Goal: Task Accomplishment & Management: Use online tool/utility

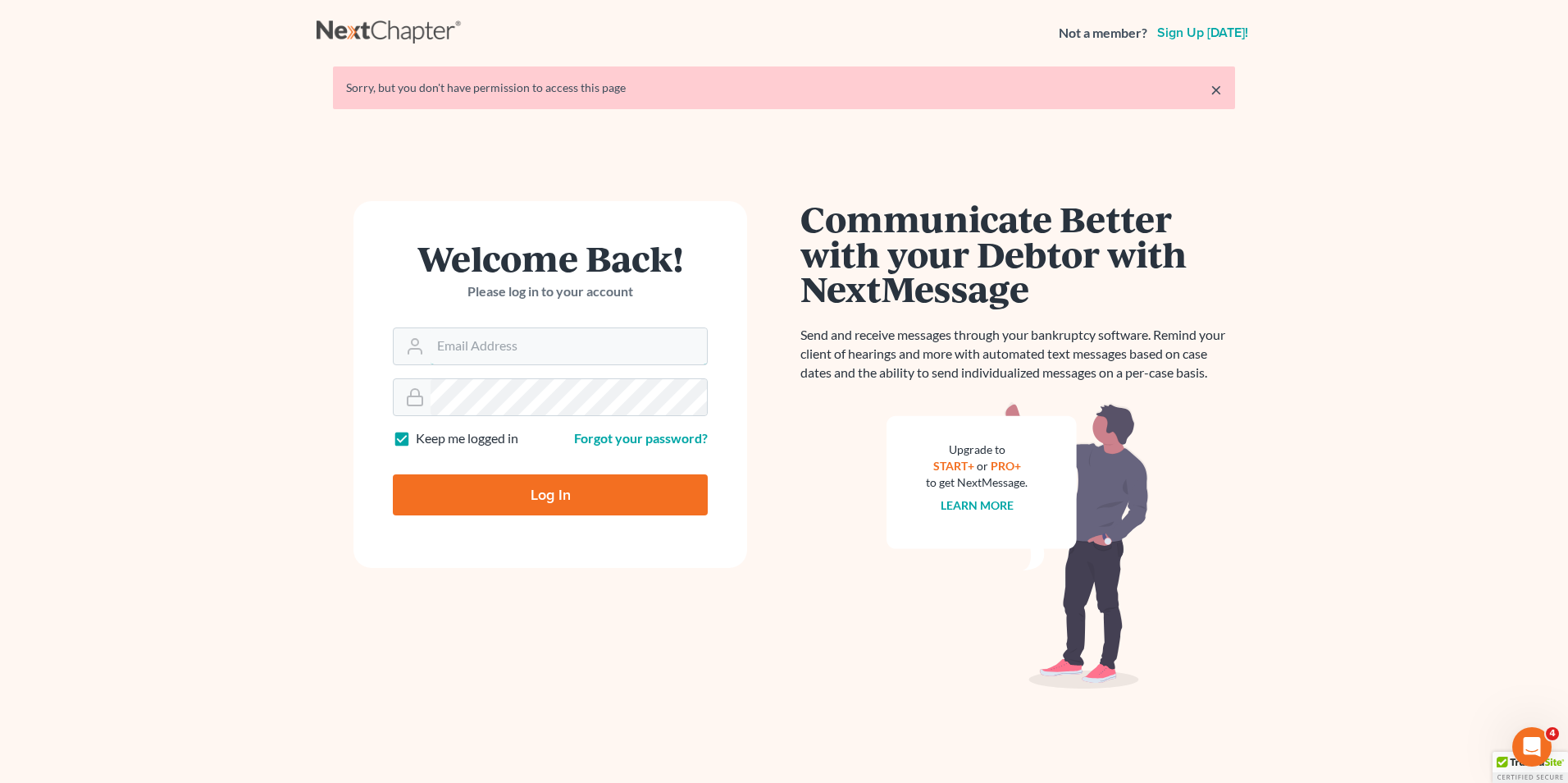
type input "[PERSON_NAME][EMAIL_ADDRESS][DOMAIN_NAME]"
click at [549, 497] on input "Log In" at bounding box center [551, 495] width 315 height 41
type input "Thinking..."
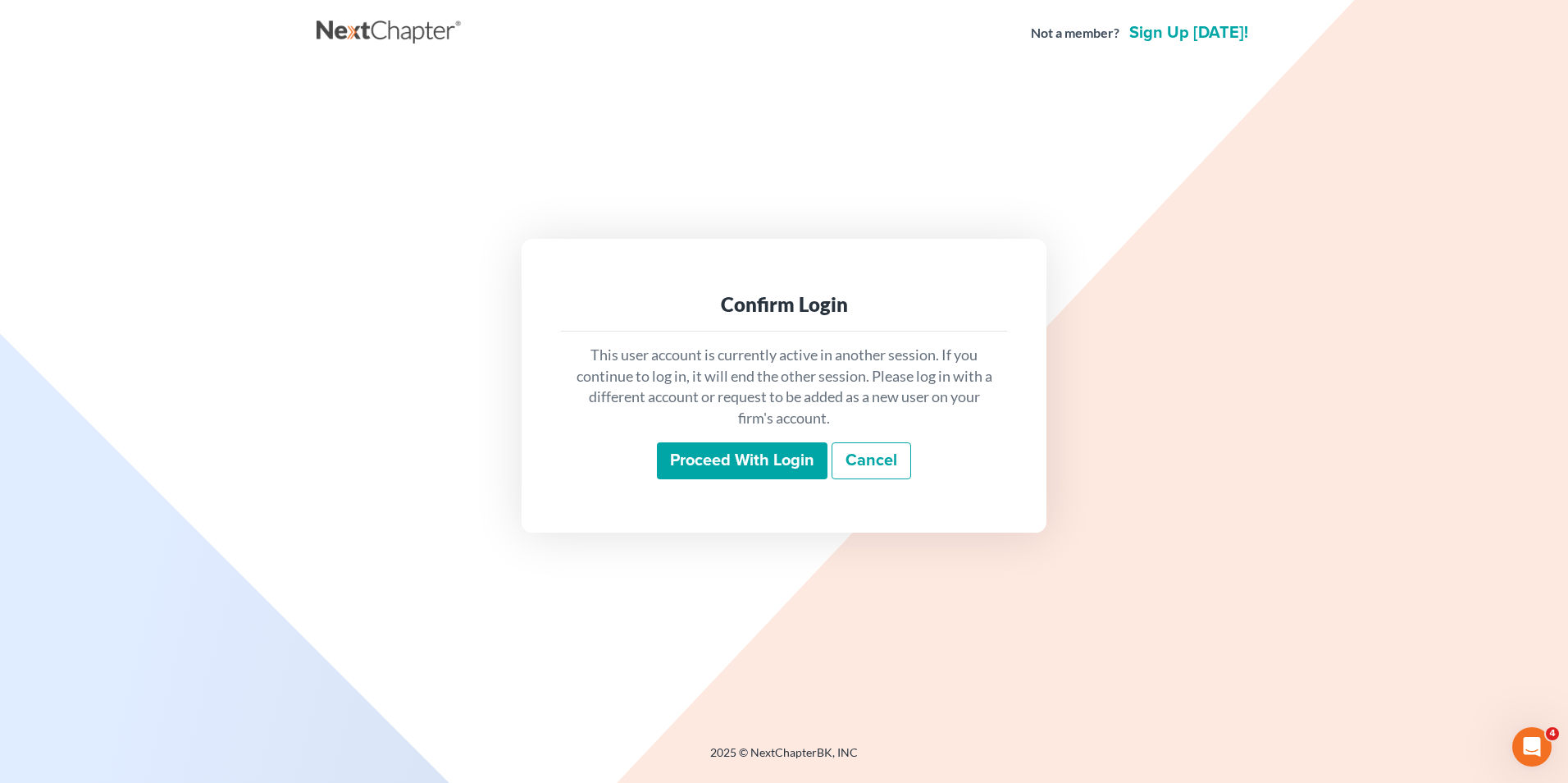
click at [792, 463] on input "Proceed with login" at bounding box center [742, 461] width 170 height 38
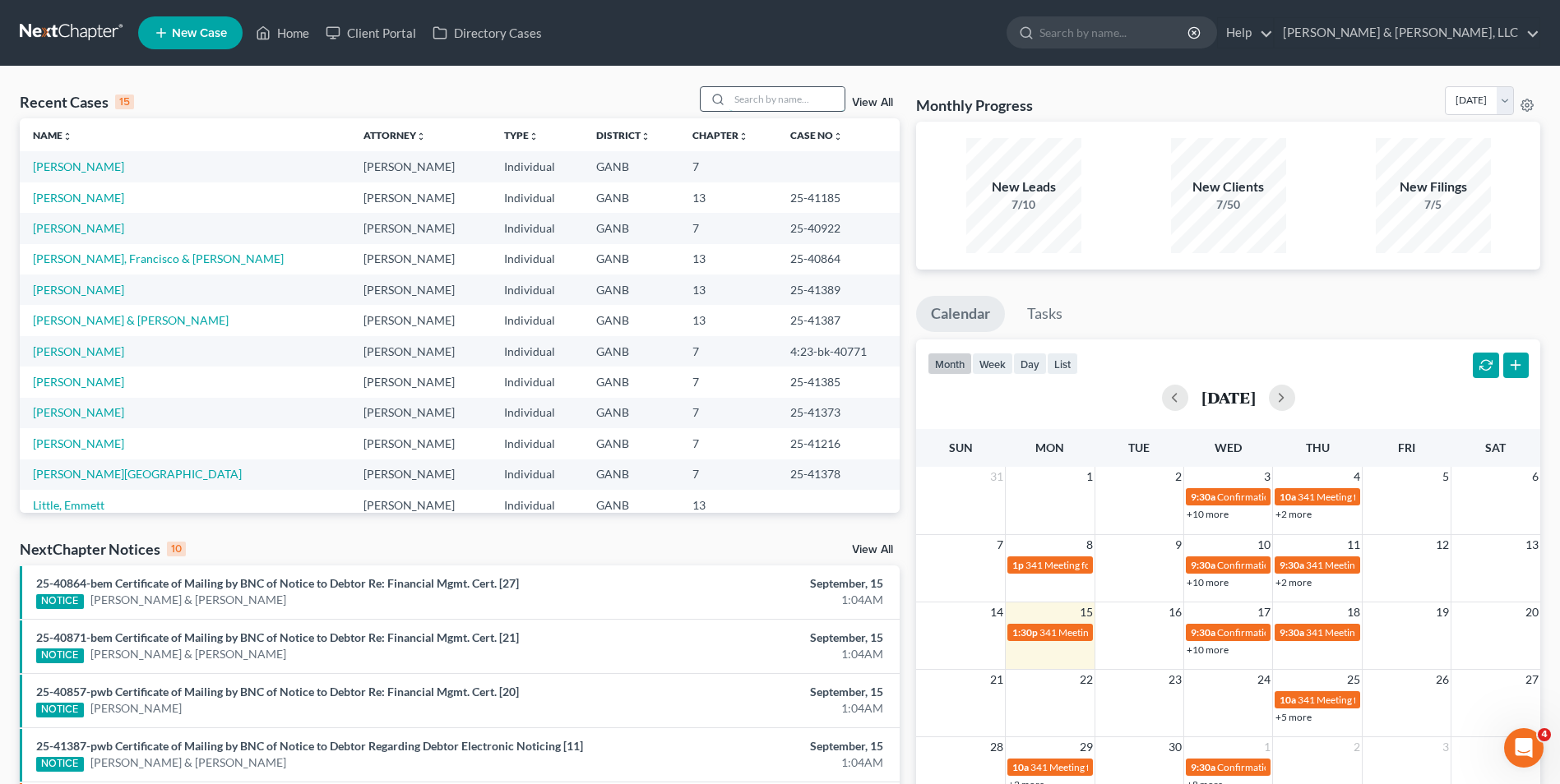
click at [755, 99] on input "search" at bounding box center [786, 99] width 115 height 24
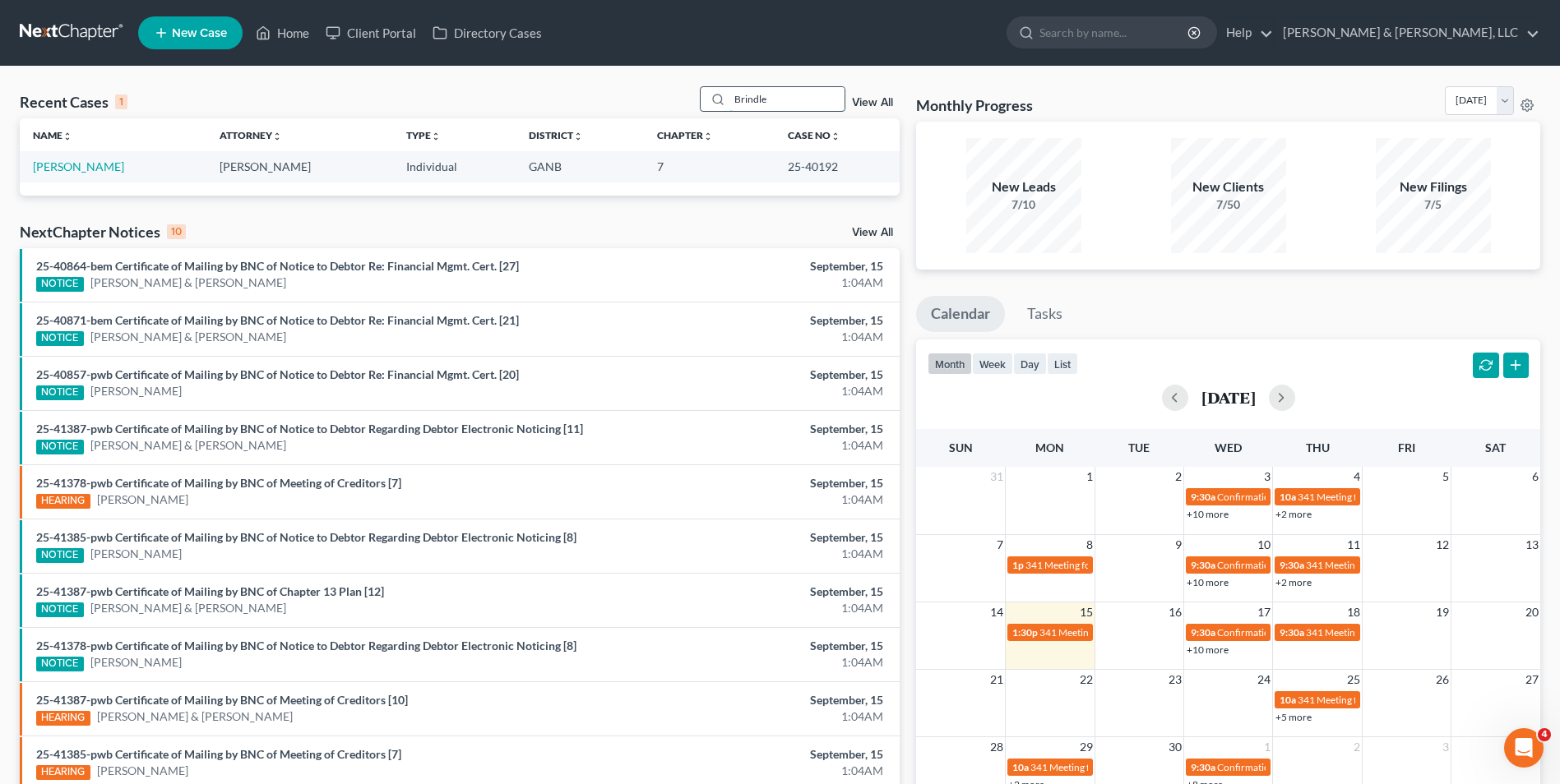
type input "Brindle"
drag, startPoint x: 70, startPoint y: 170, endPoint x: 568, endPoint y: 225, distance: 501.0
click at [568, 225] on div "NextChapter Notices 10 View All" at bounding box center [460, 235] width 880 height 26
drag, startPoint x: 59, startPoint y: 165, endPoint x: 761, endPoint y: 402, distance: 740.9
click at [761, 402] on li "25-40857-pwb Certificate of Mailing by BNC of Notice to Debtor Re: Financial Mg…" at bounding box center [460, 382] width 880 height 55
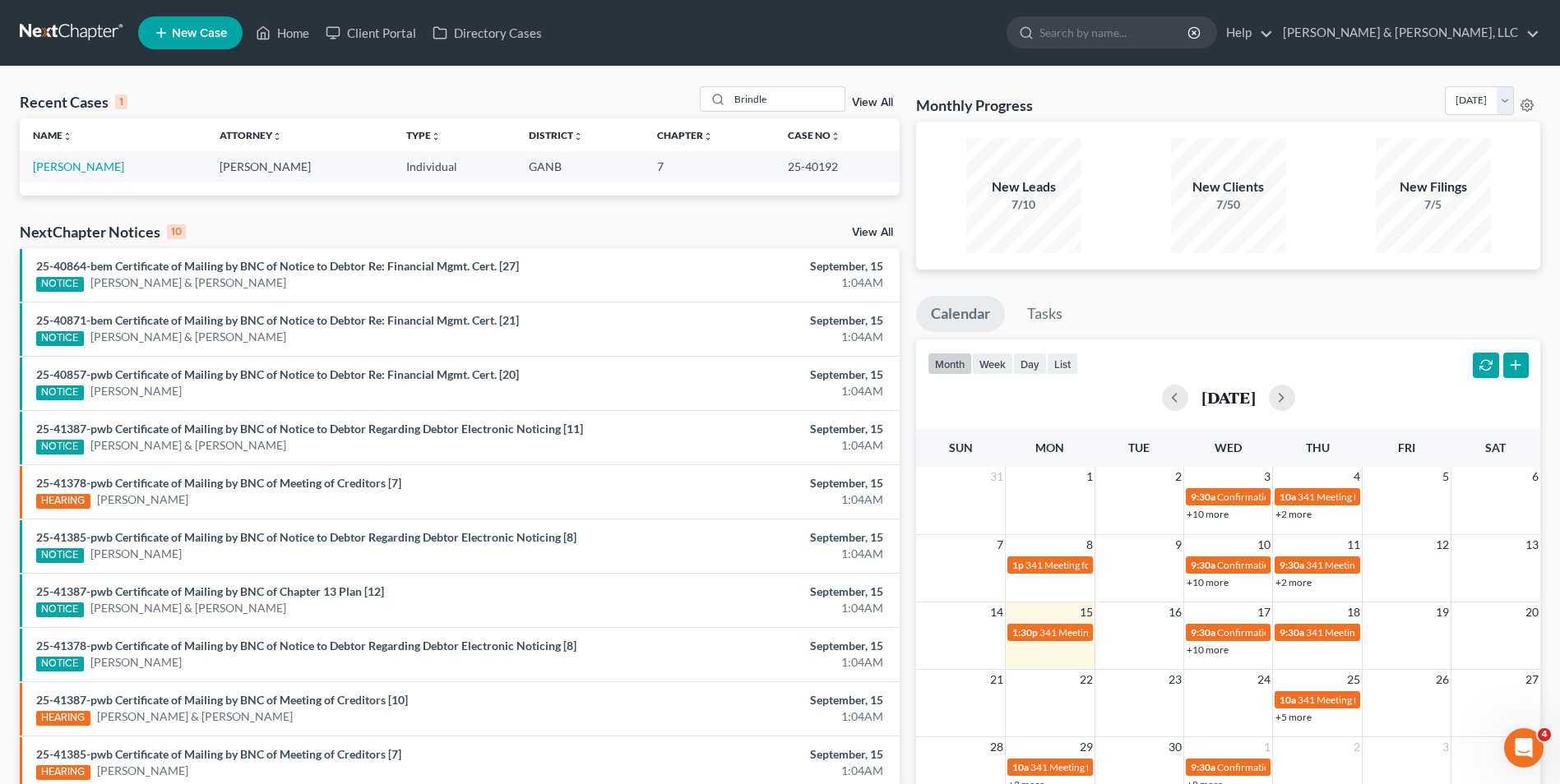
click at [633, 375] on div "September, 15" at bounding box center [747, 374] width 271 height 17
click at [298, 26] on link "Home" at bounding box center [282, 33] width 70 height 30
click at [284, 33] on link "Home" at bounding box center [282, 33] width 70 height 30
click at [57, 172] on link "[PERSON_NAME]" at bounding box center [78, 167] width 91 height 14
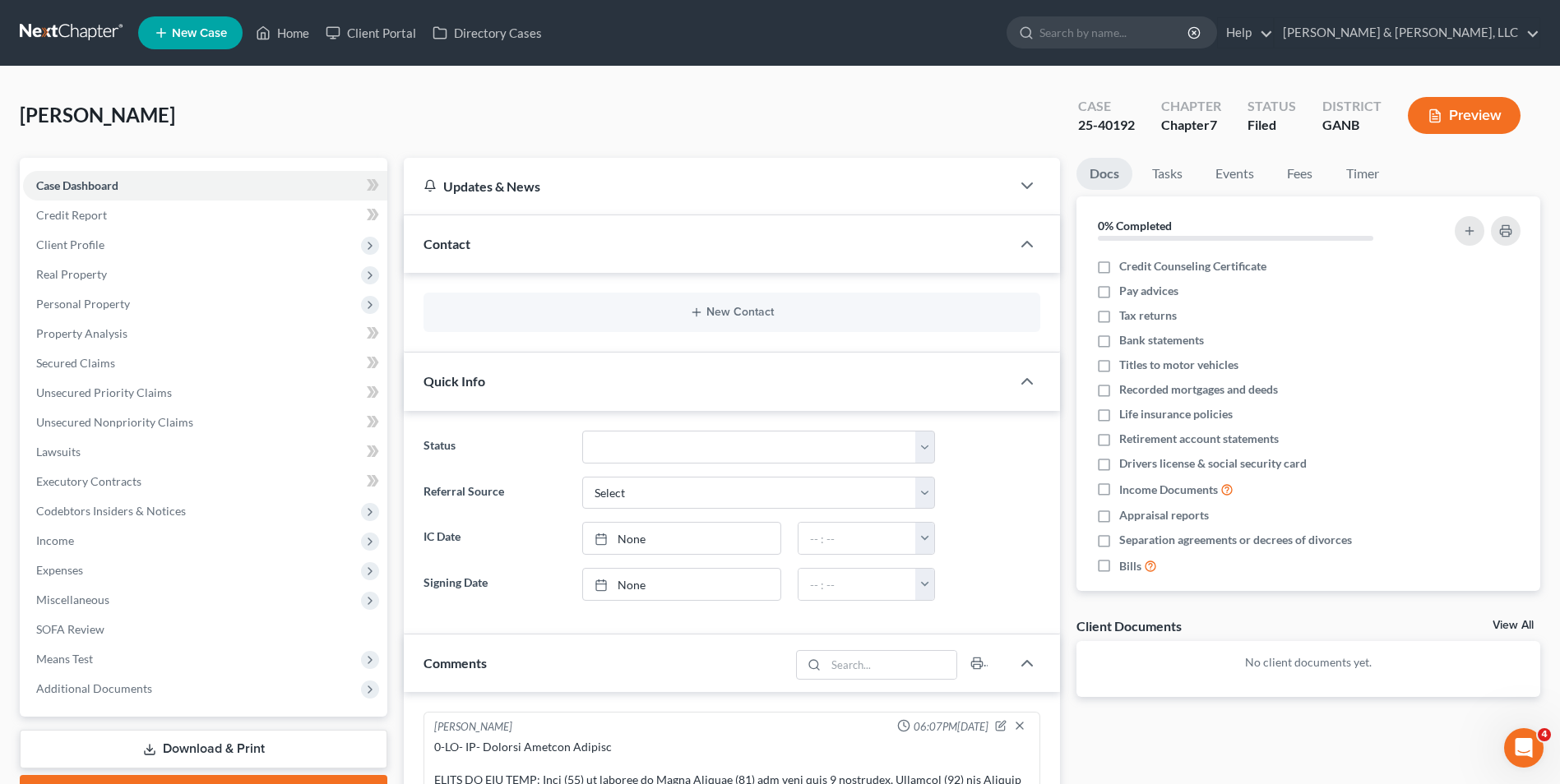
scroll to position [70, 0]
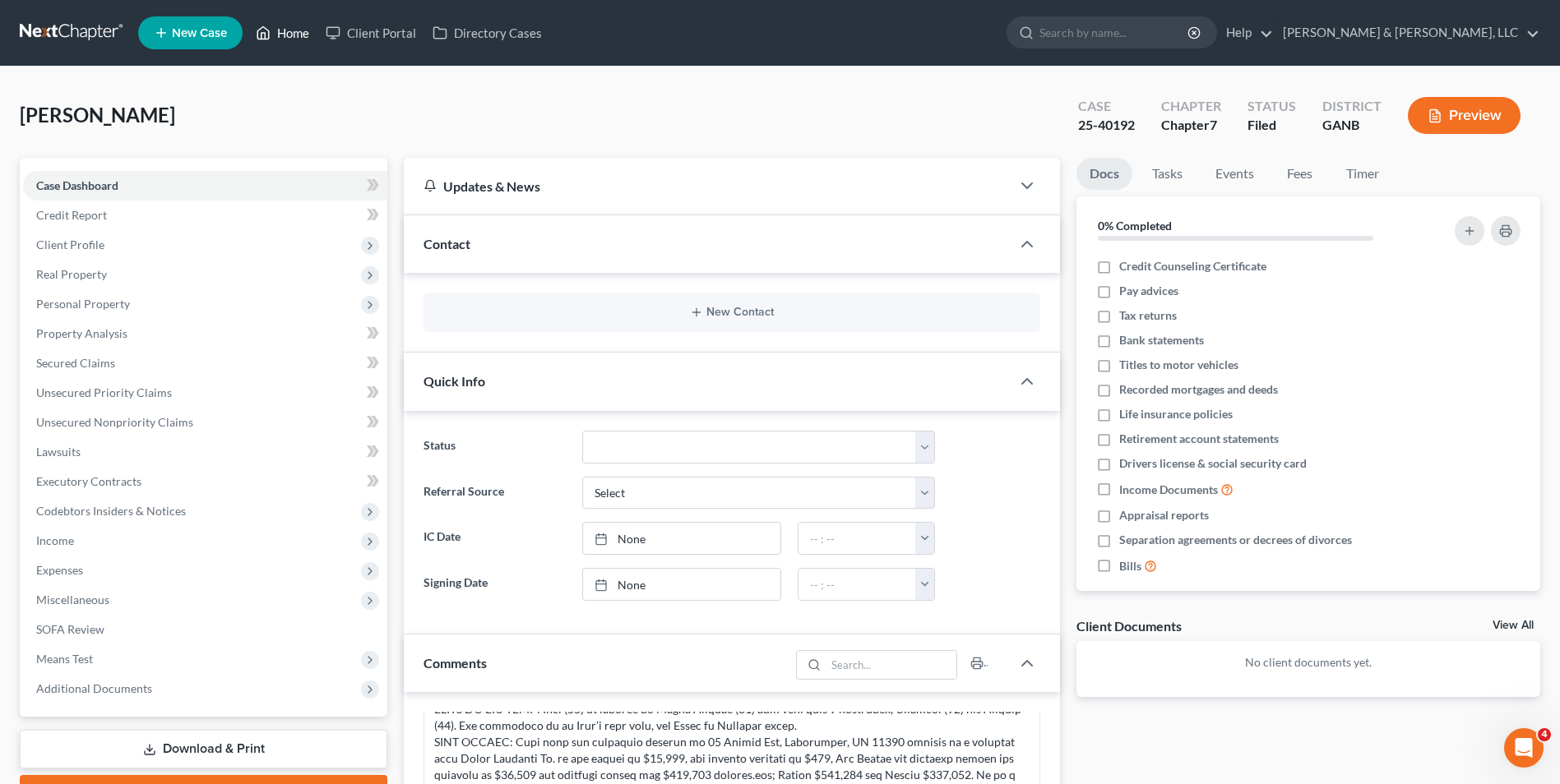
click at [275, 31] on link "Home" at bounding box center [282, 33] width 70 height 30
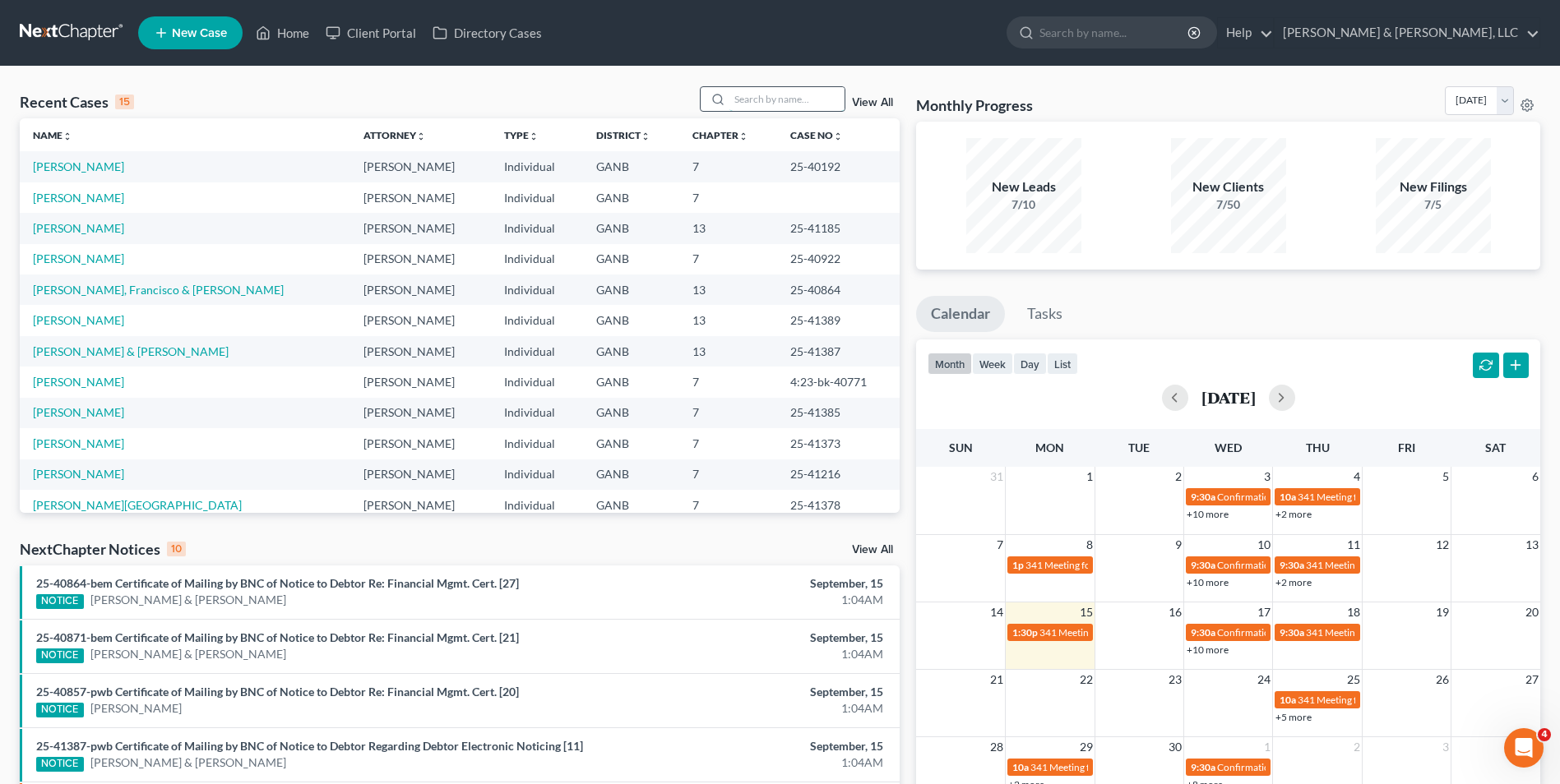
click at [743, 98] on input "search" at bounding box center [786, 99] width 115 height 24
type input "Brooks"
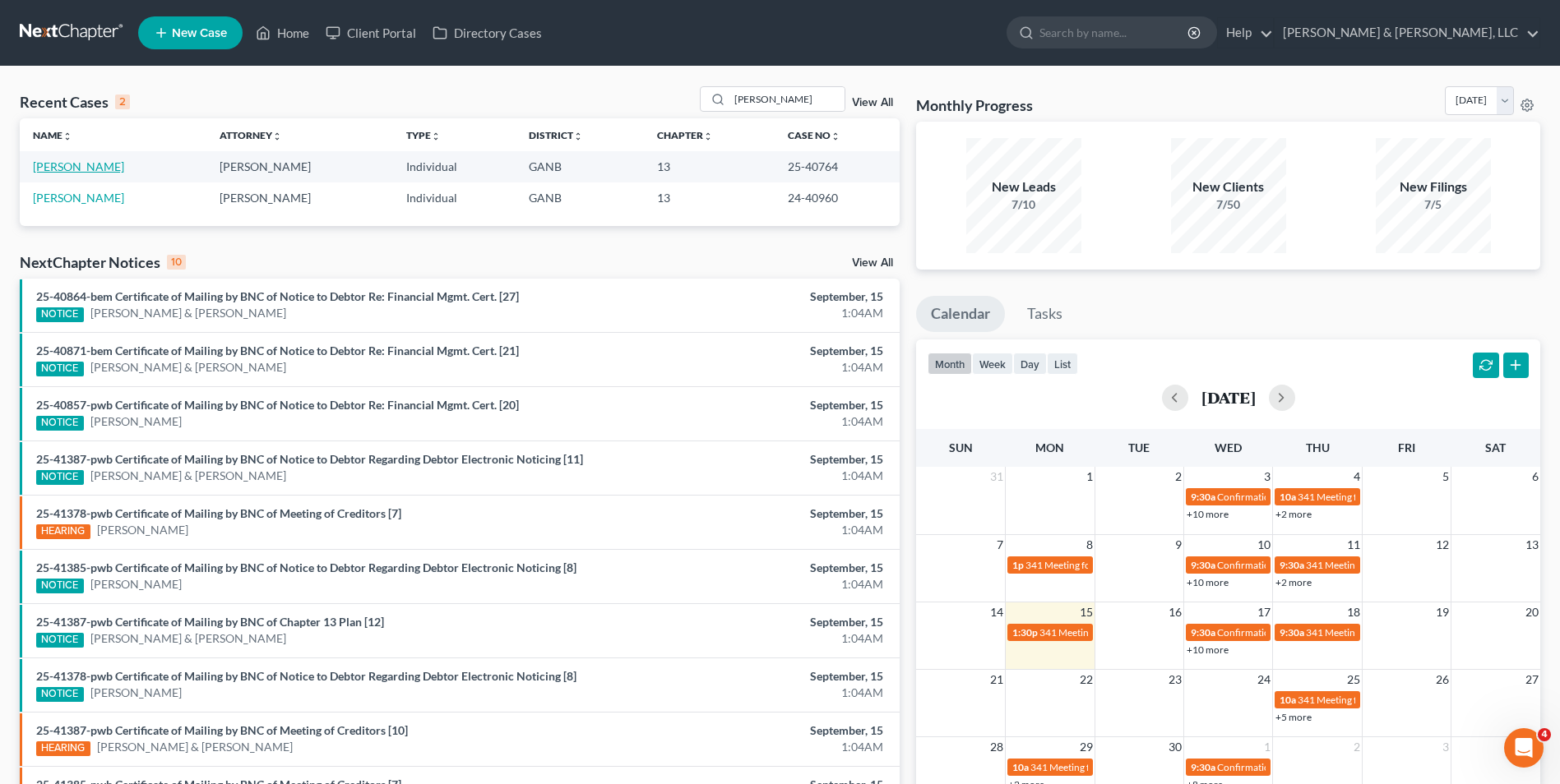
click at [46, 167] on link "Brooks, Samantha" at bounding box center [78, 167] width 91 height 14
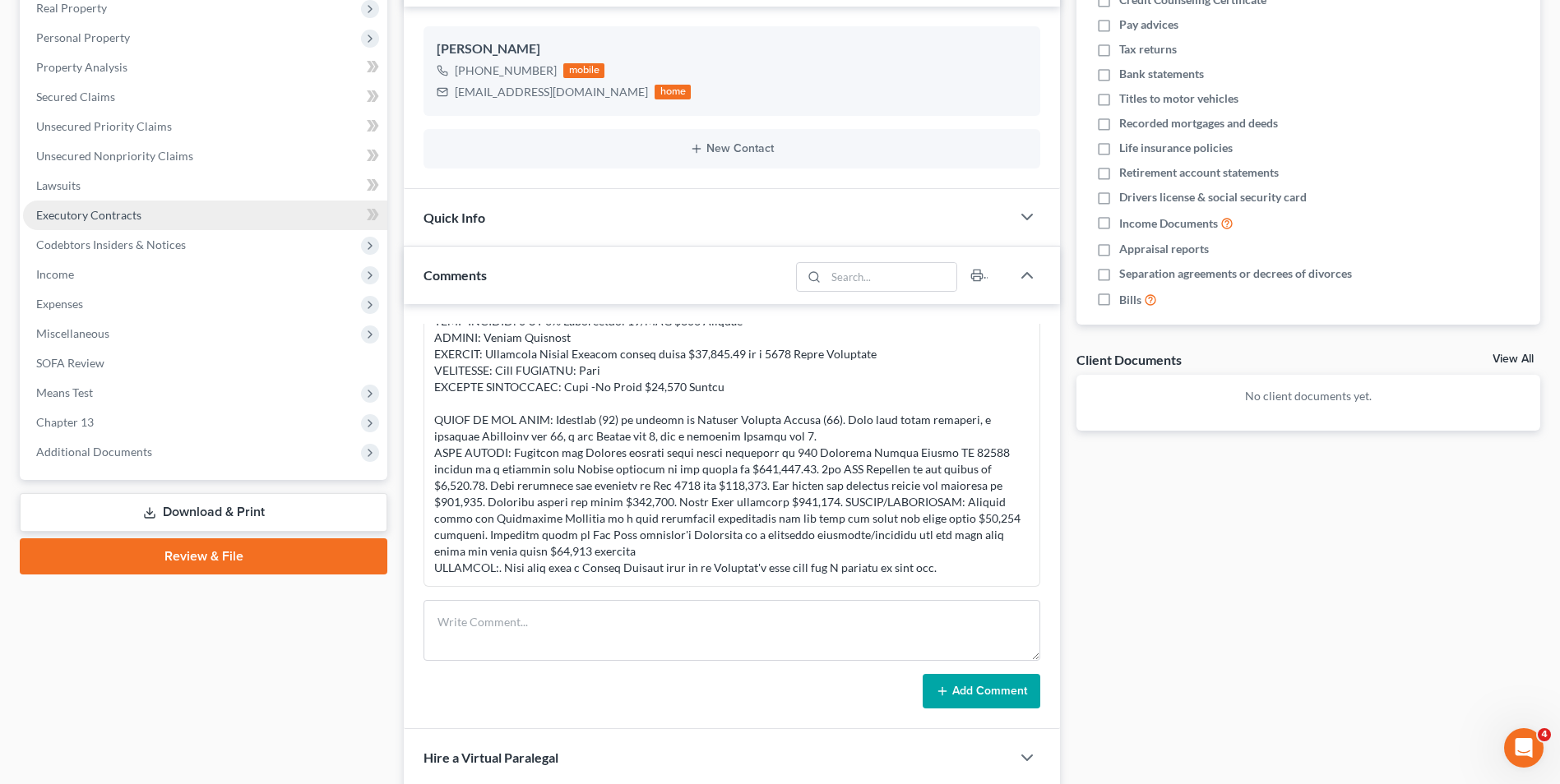
scroll to position [328, 0]
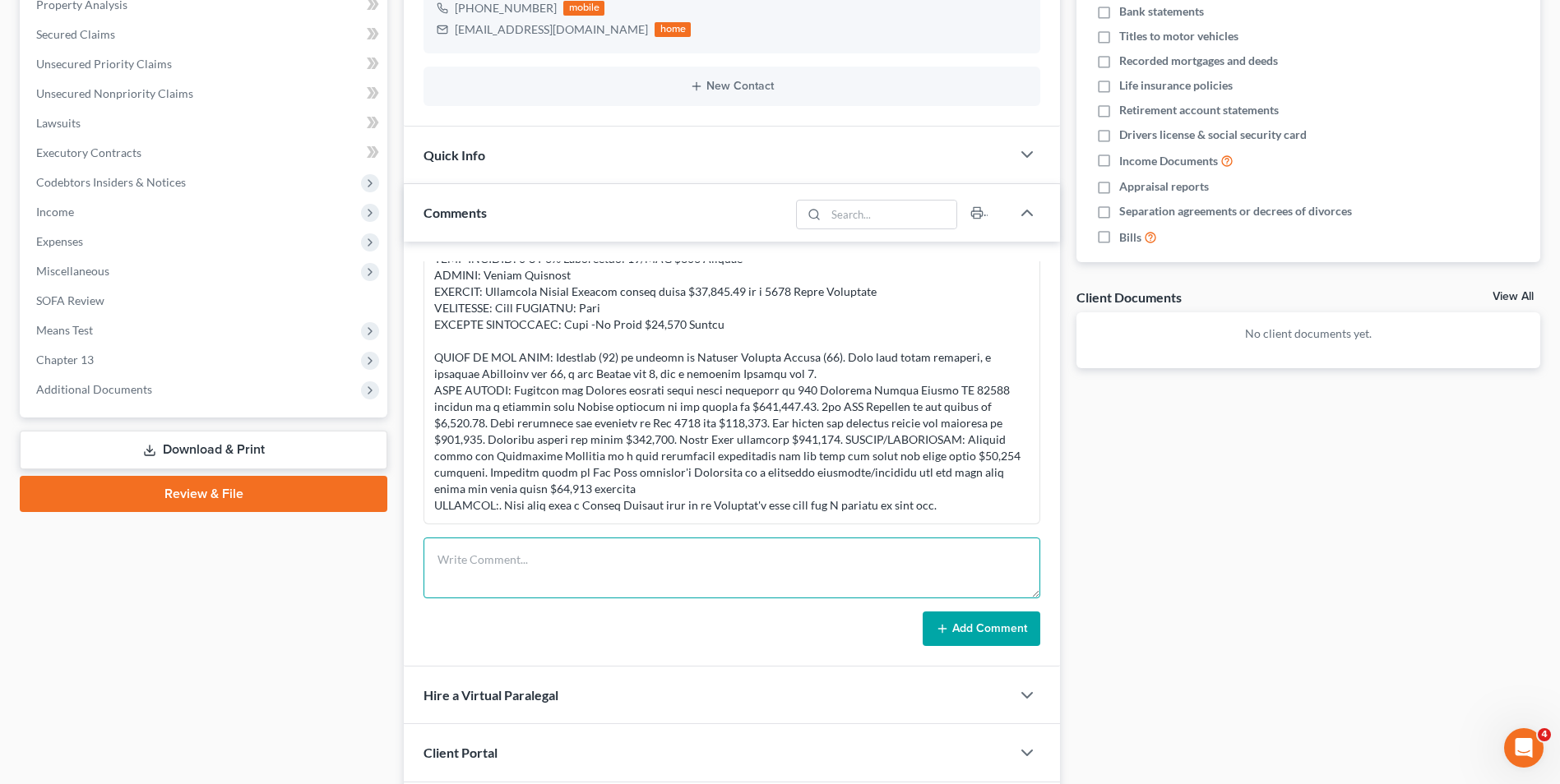
click at [529, 556] on textarea at bounding box center [731, 567] width 617 height 61
paste textarea "Re: Samantha Jean Brooks R25-40764-BEM Good Morning Sonya, The Samantha Brooks …"
type textarea "Re: Samantha Jean Brooks R25-40764-BEM Good Morning Sonya, The Samantha Brooks …"
click at [988, 632] on button "Add Comment" at bounding box center [981, 628] width 117 height 35
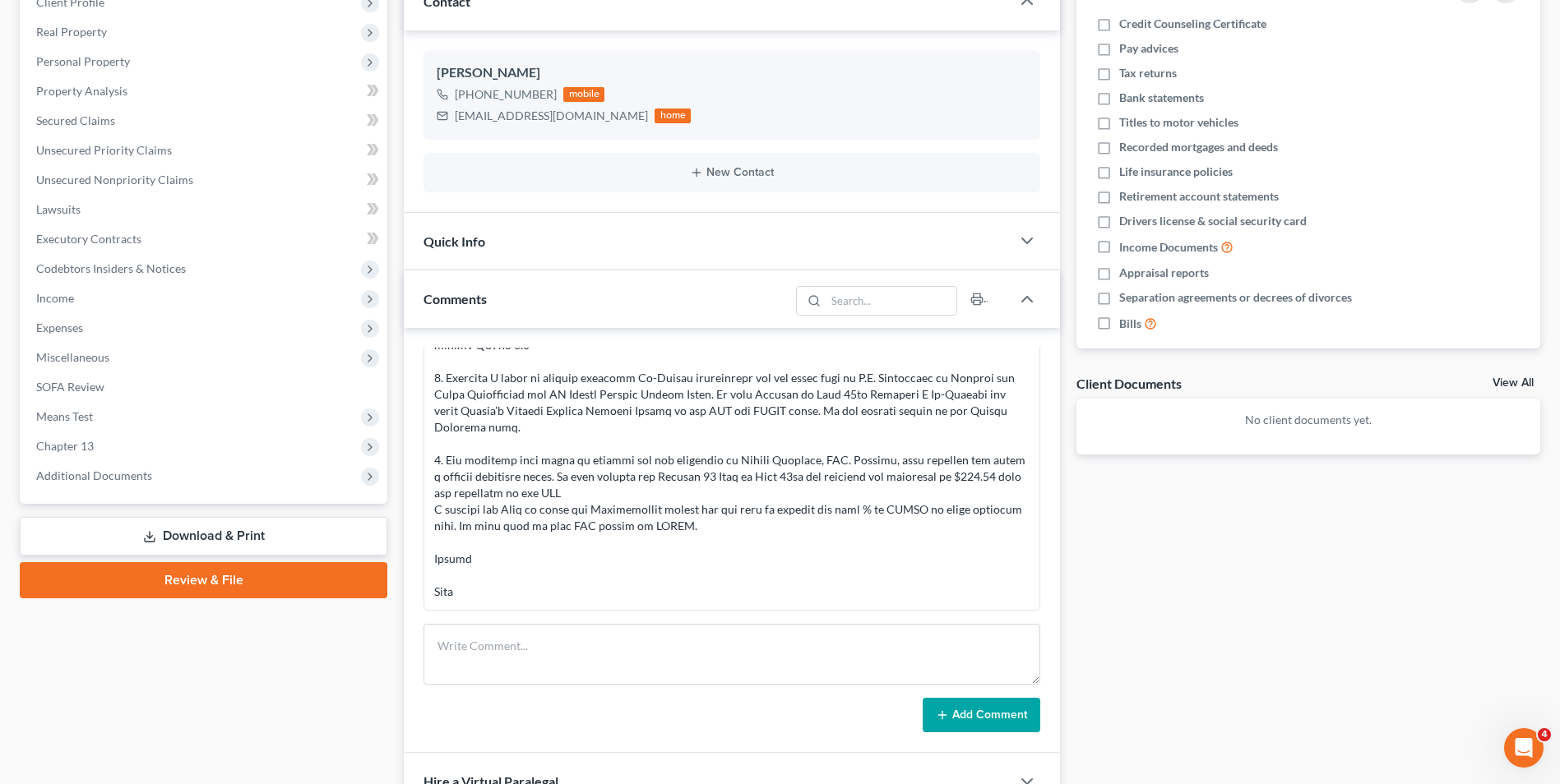
scroll to position [328, 0]
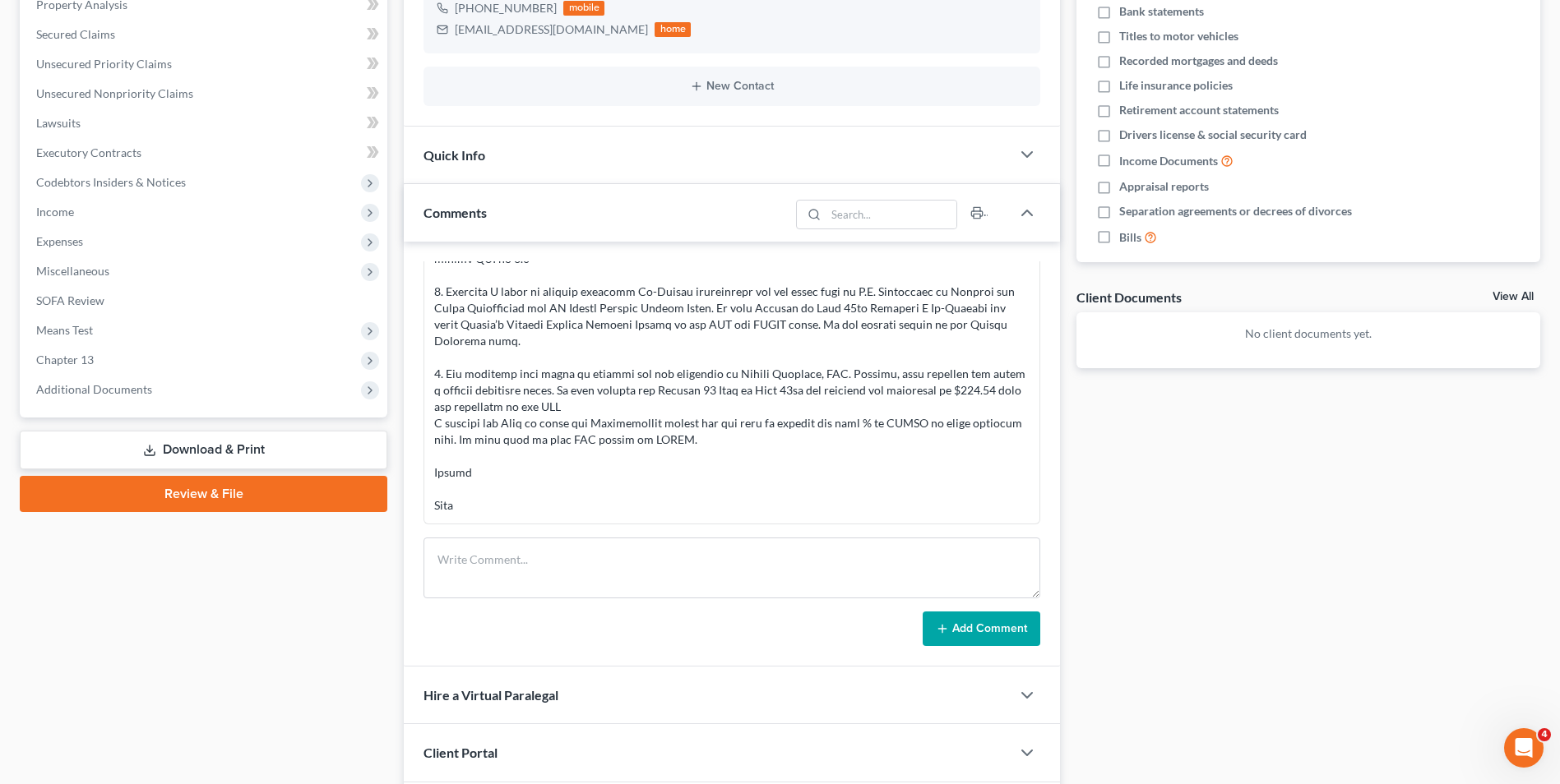
click at [694, 478] on div at bounding box center [731, 136] width 595 height 756
paste textarea "Mike, mac notice 9/17. (Side note: the decrease in % actually matches the claim…"
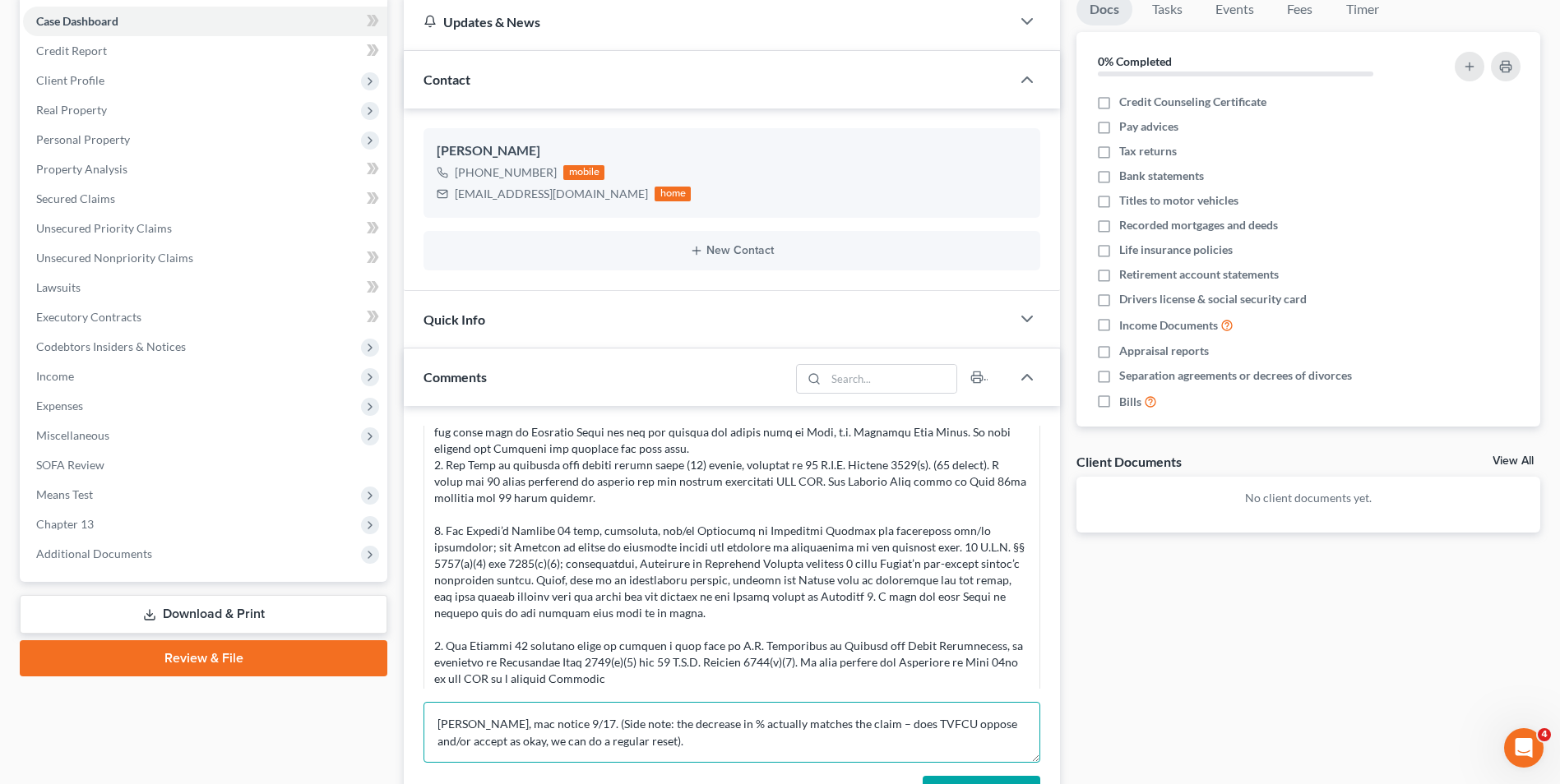
scroll to position [784, 0]
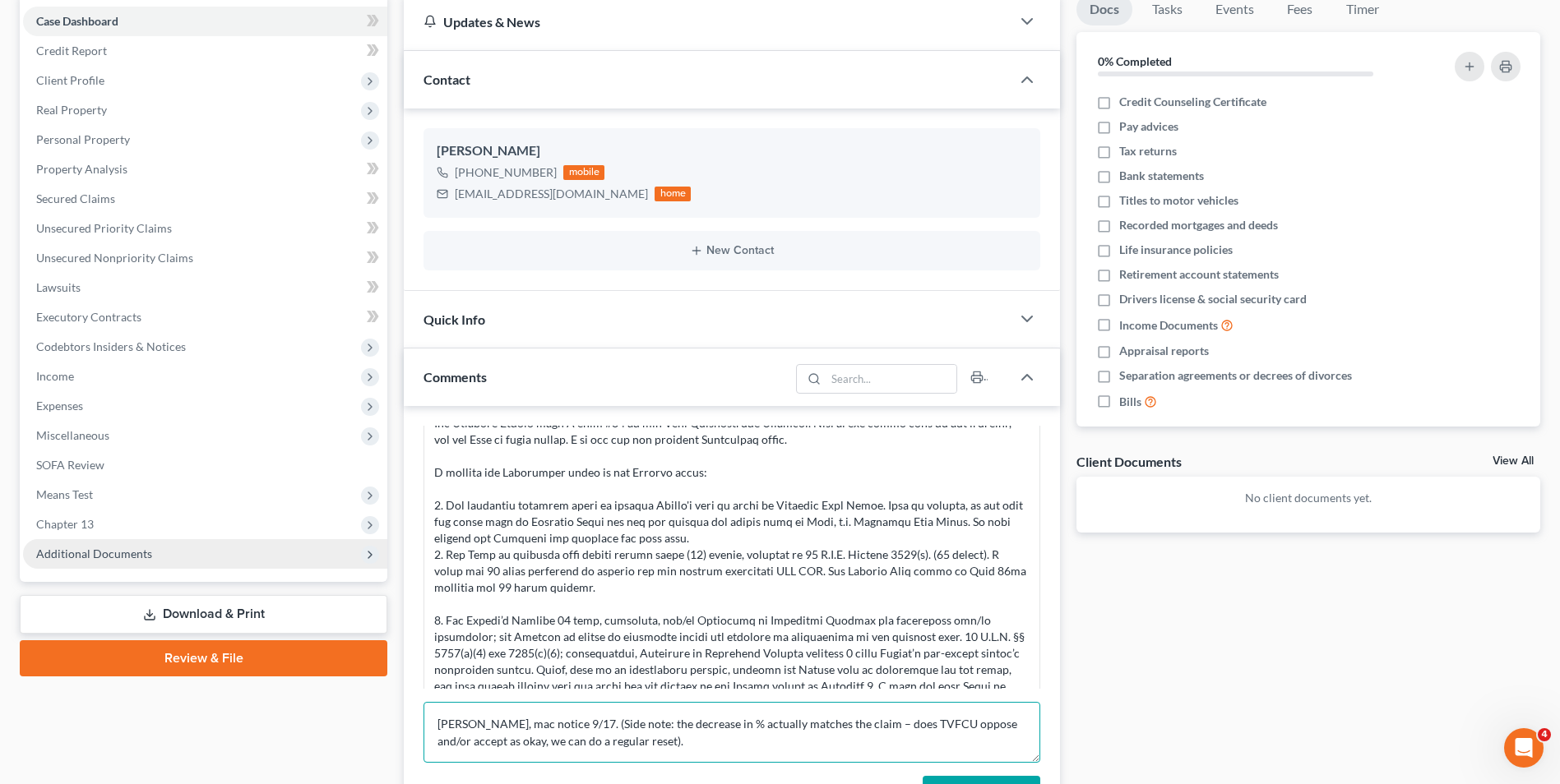
type textarea "Mike, mac notice 9/17. (Side note: the decrease in % actually matches the claim…"
click at [111, 547] on span "Additional Documents" at bounding box center [93, 554] width 116 height 14
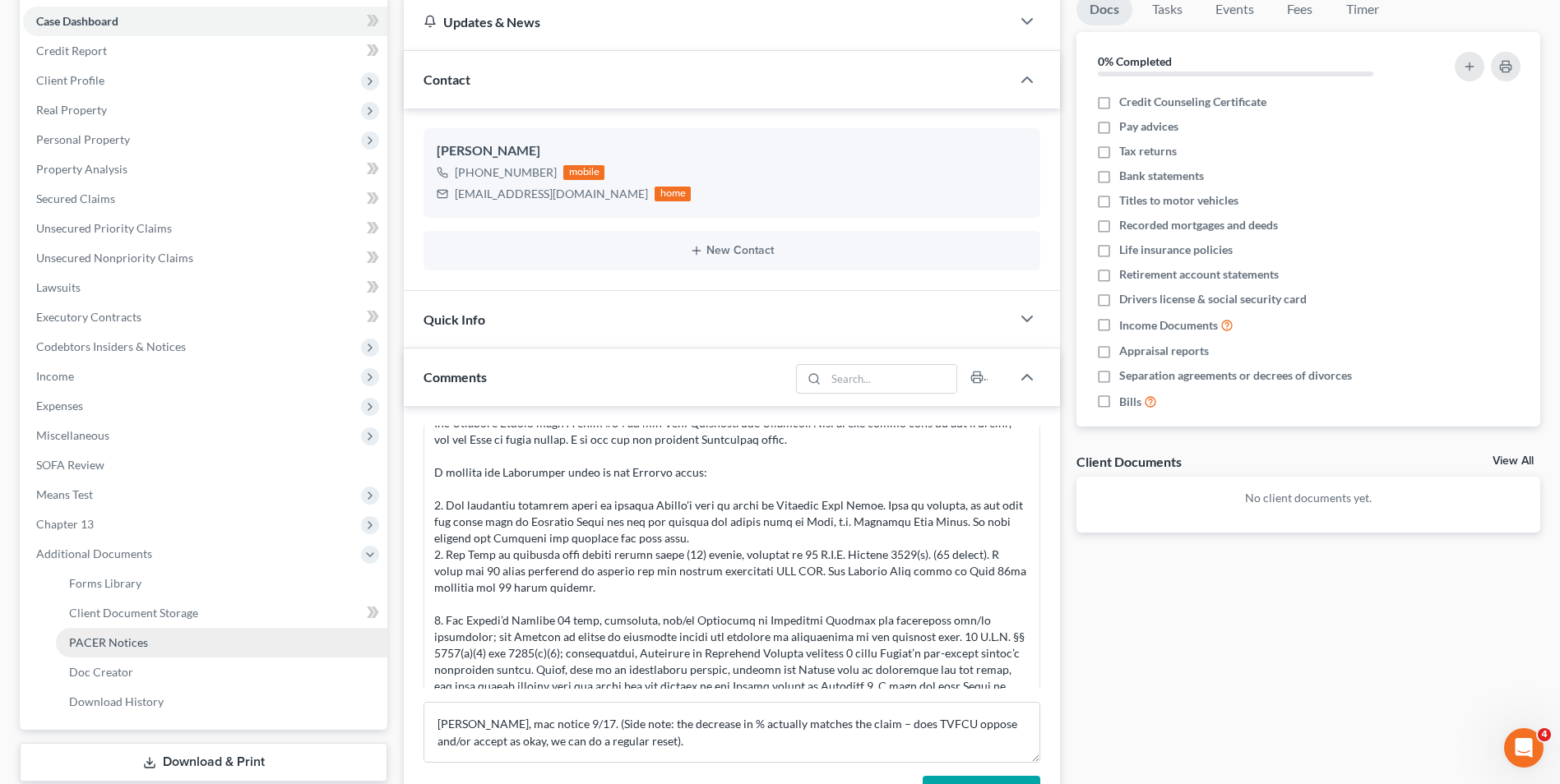
click at [117, 646] on span "PACER Notices" at bounding box center [108, 642] width 78 height 14
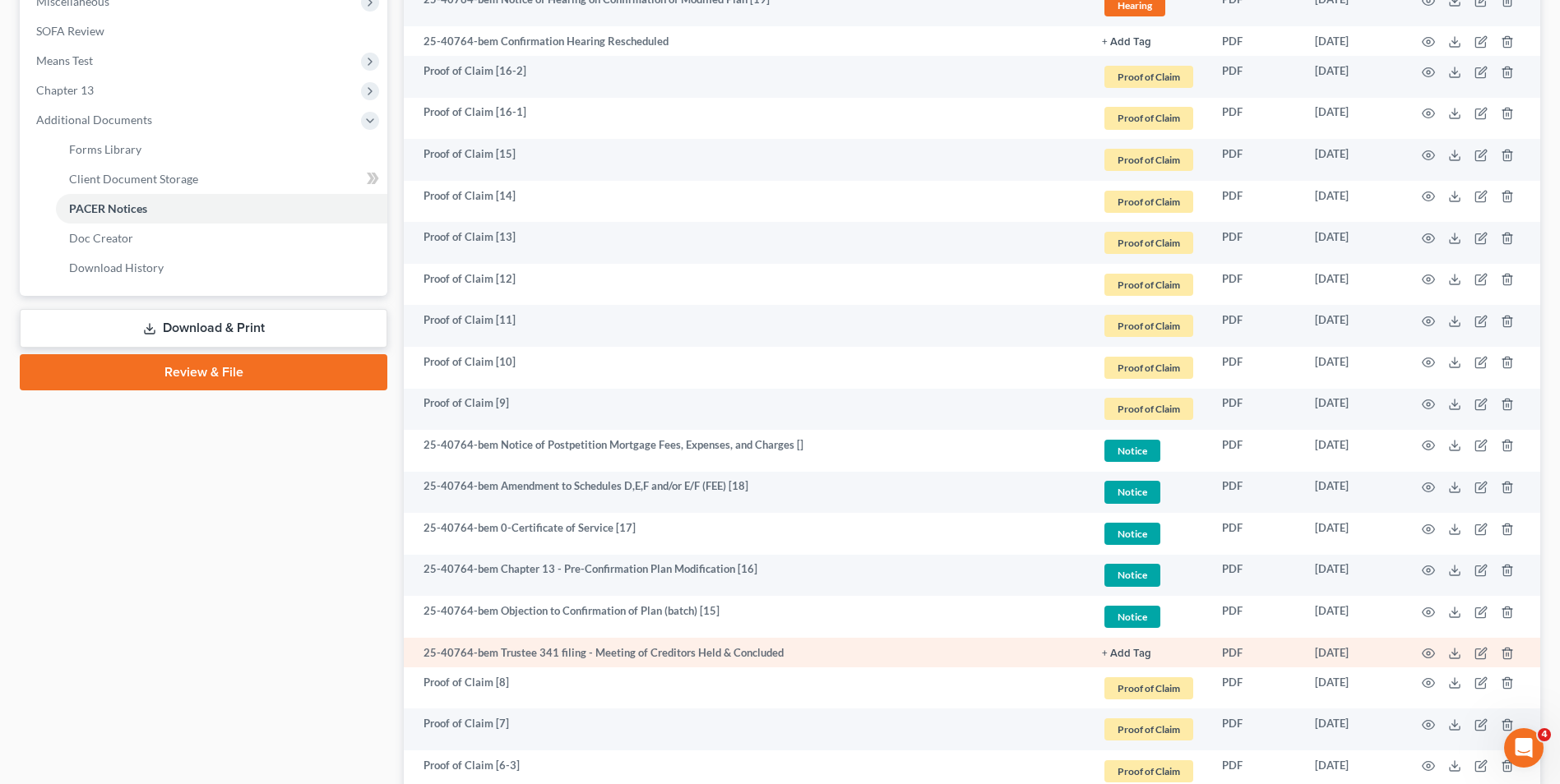
scroll to position [657, 0]
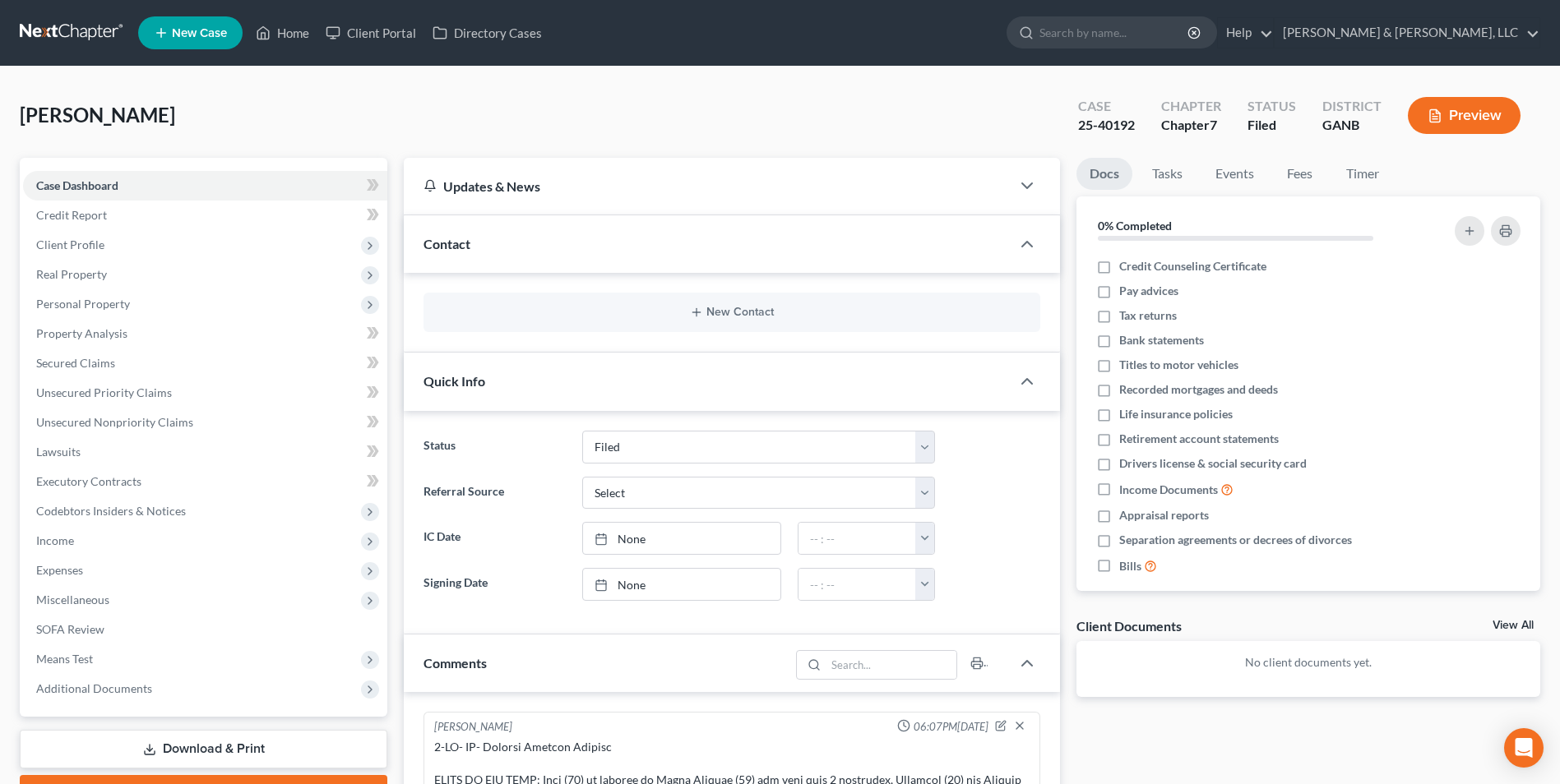
select select "6"
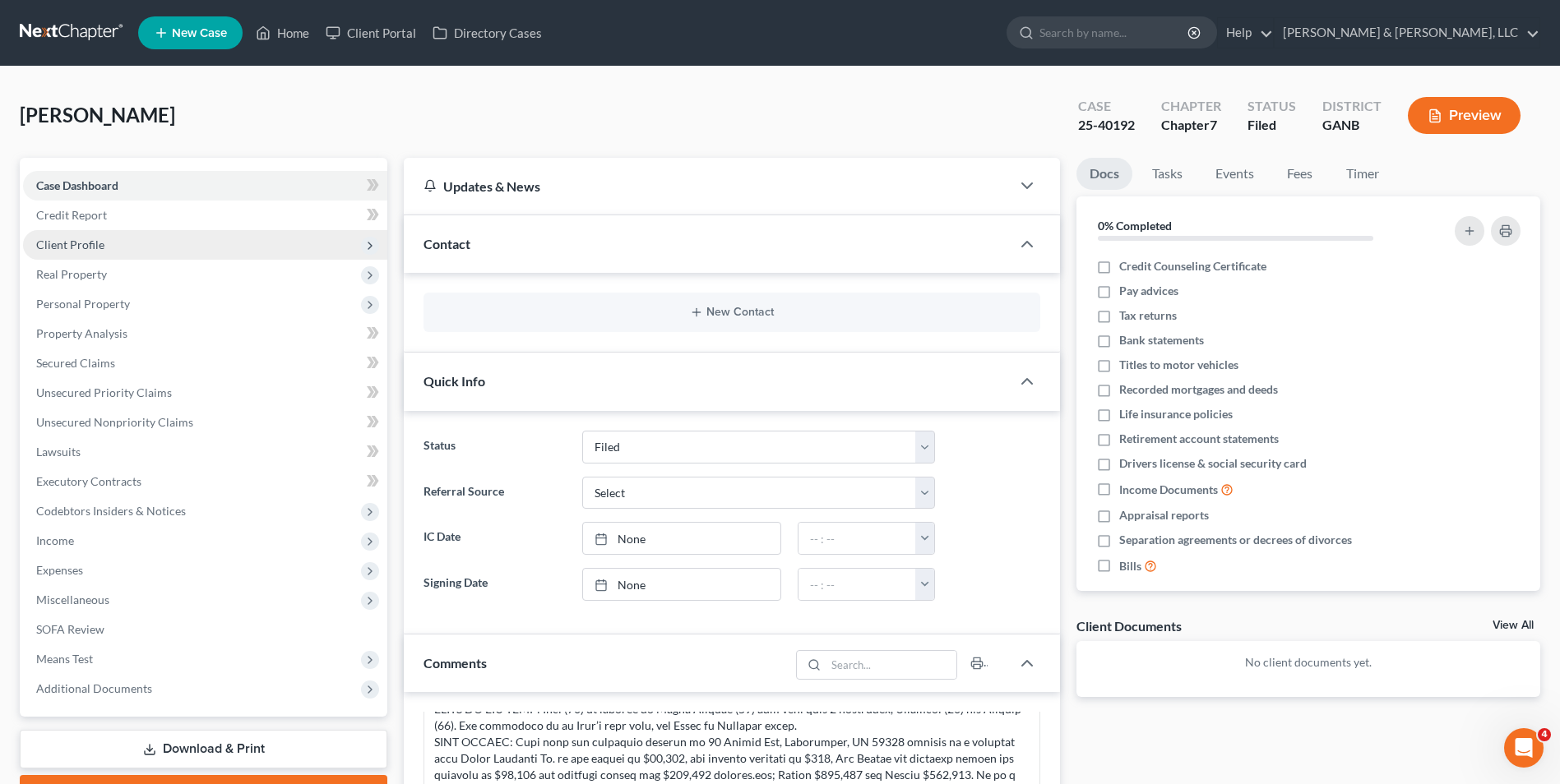
click at [181, 250] on span "Client Profile" at bounding box center [205, 245] width 364 height 30
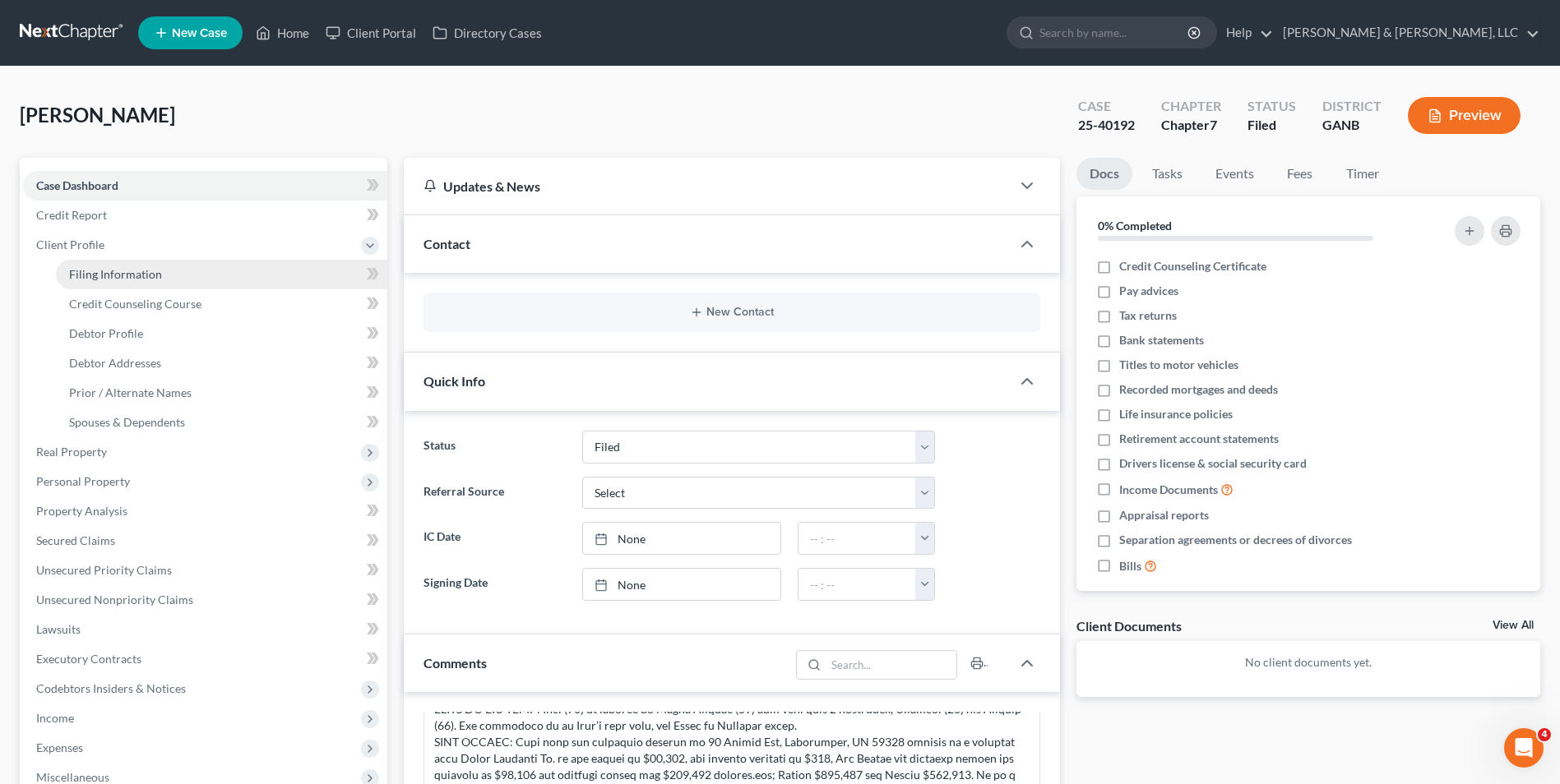
click at [167, 279] on link "Filing Information" at bounding box center [221, 275] width 332 height 30
select select "1"
select select "0"
select select "19"
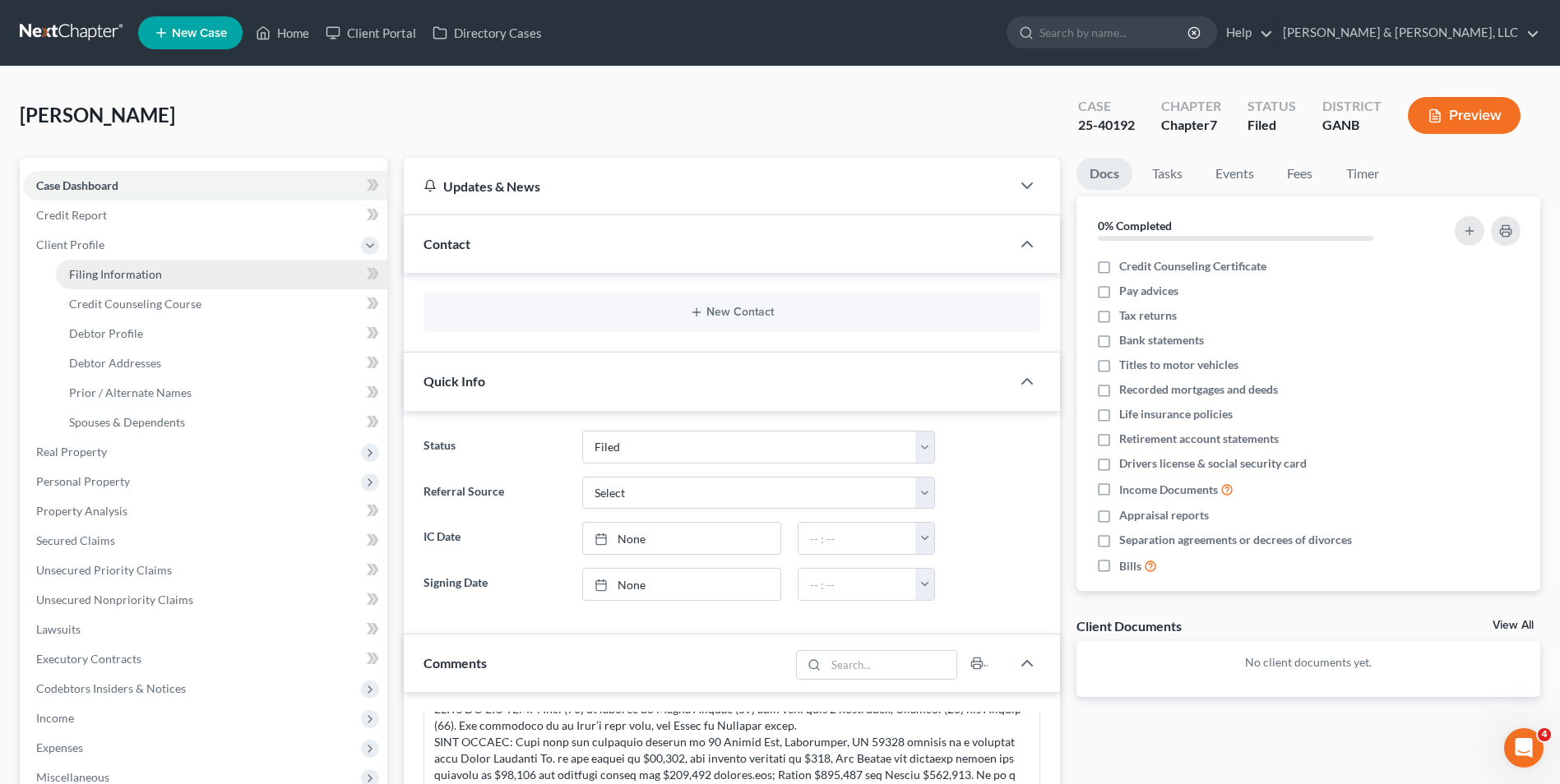
select select "1"
select select "10"
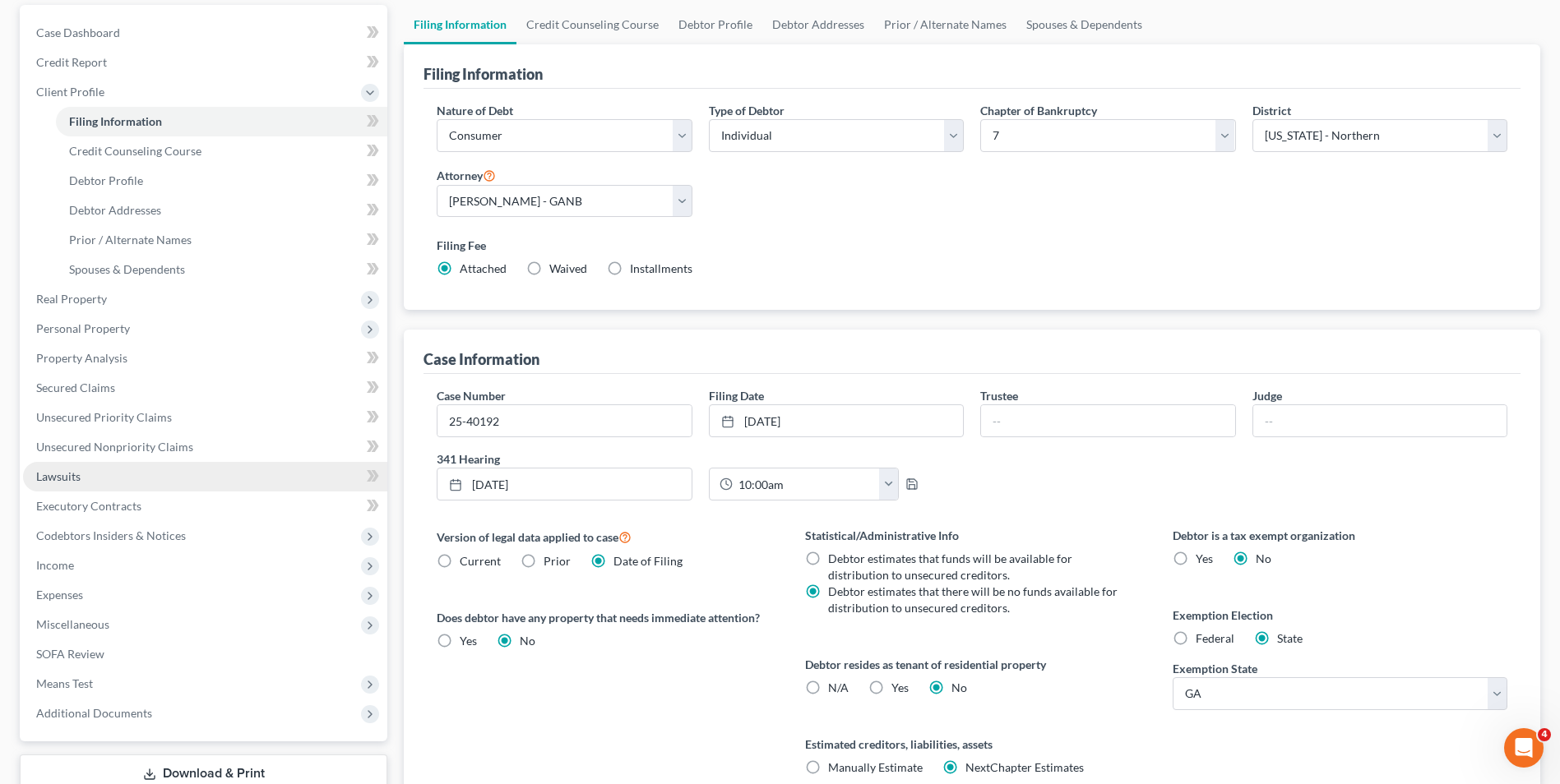
scroll to position [165, 0]
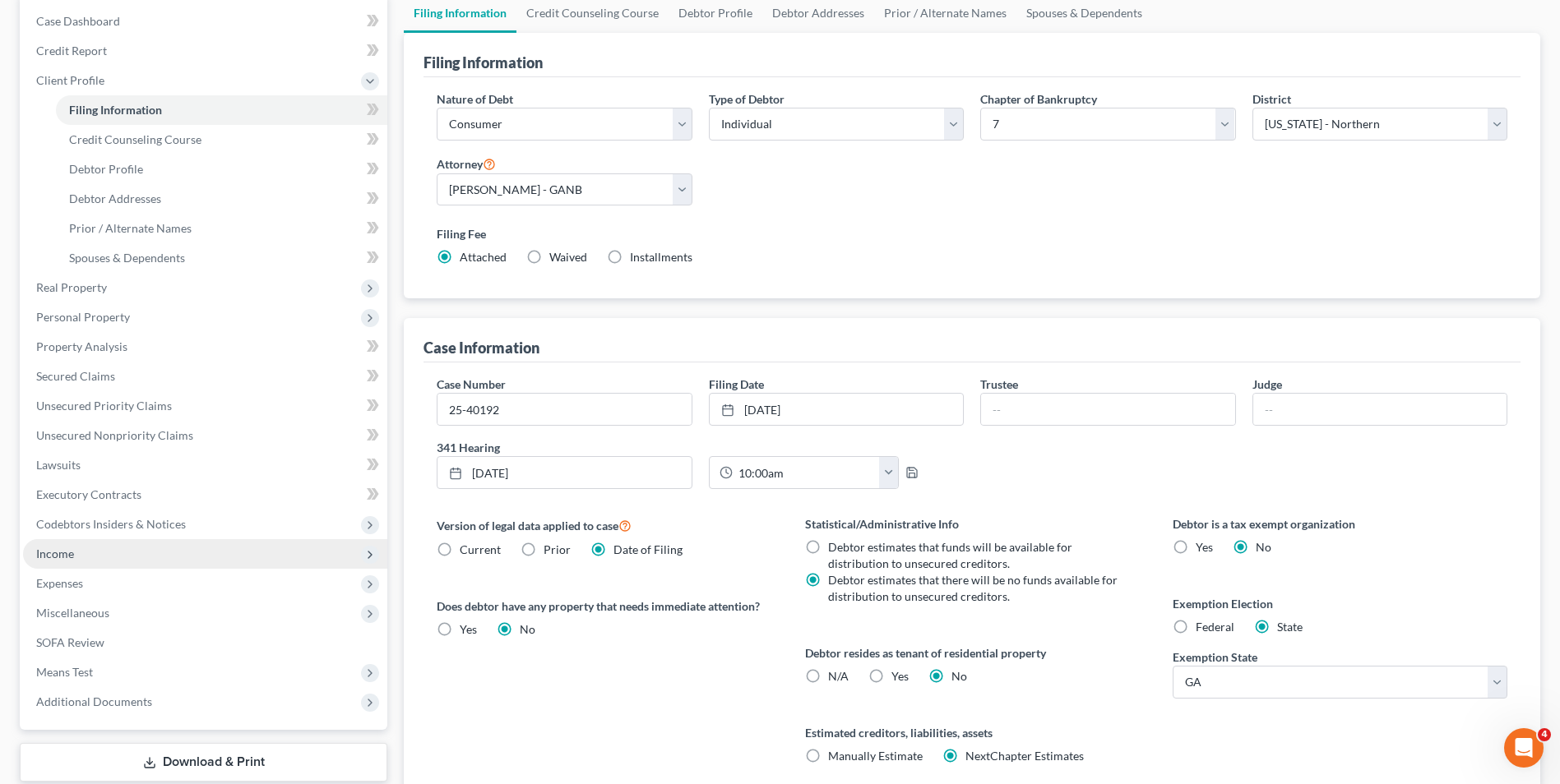
click at [124, 562] on span "Income" at bounding box center [205, 554] width 364 height 30
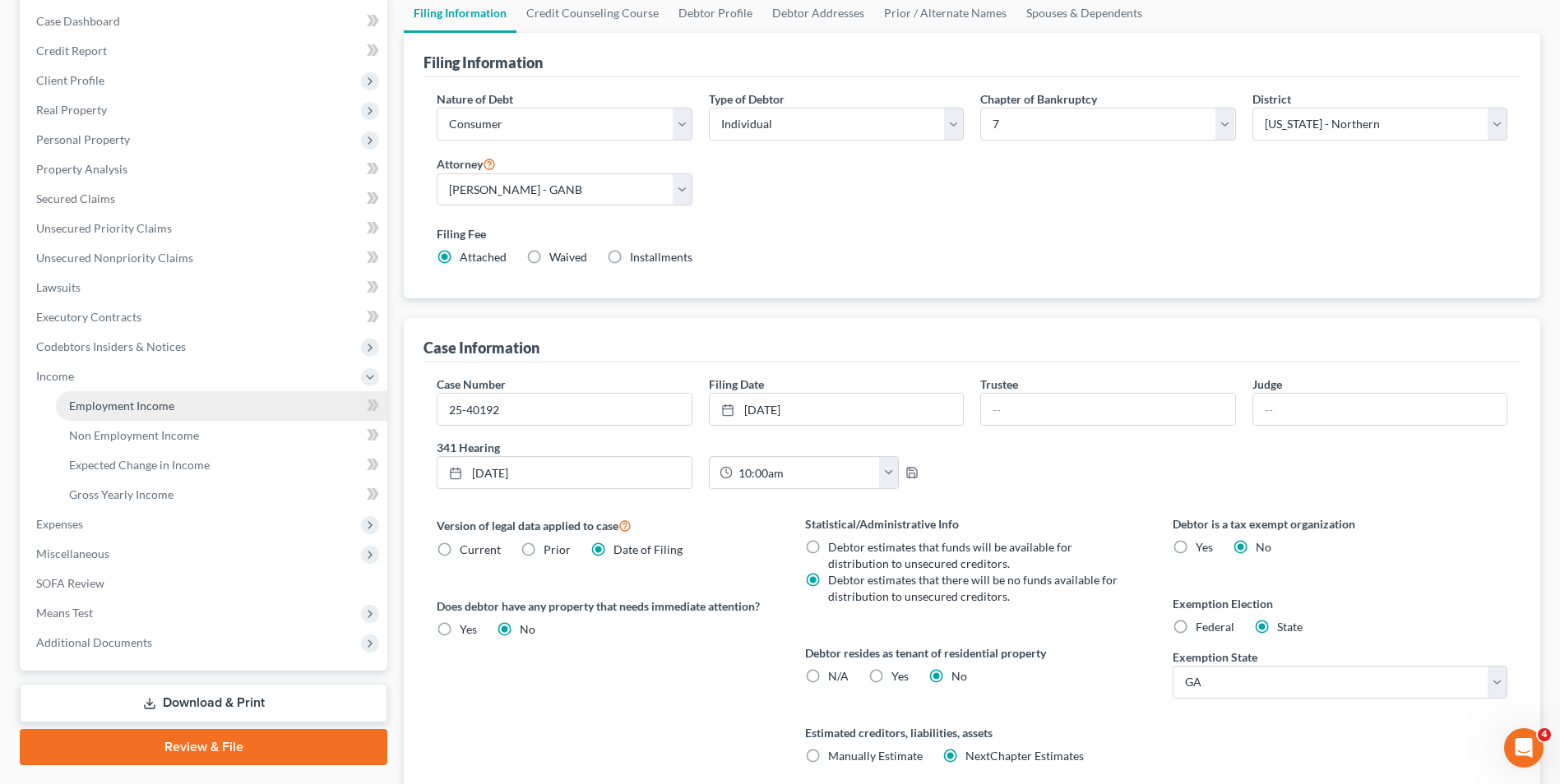
click at [165, 401] on span "Employment Income" at bounding box center [122, 406] width 105 height 14
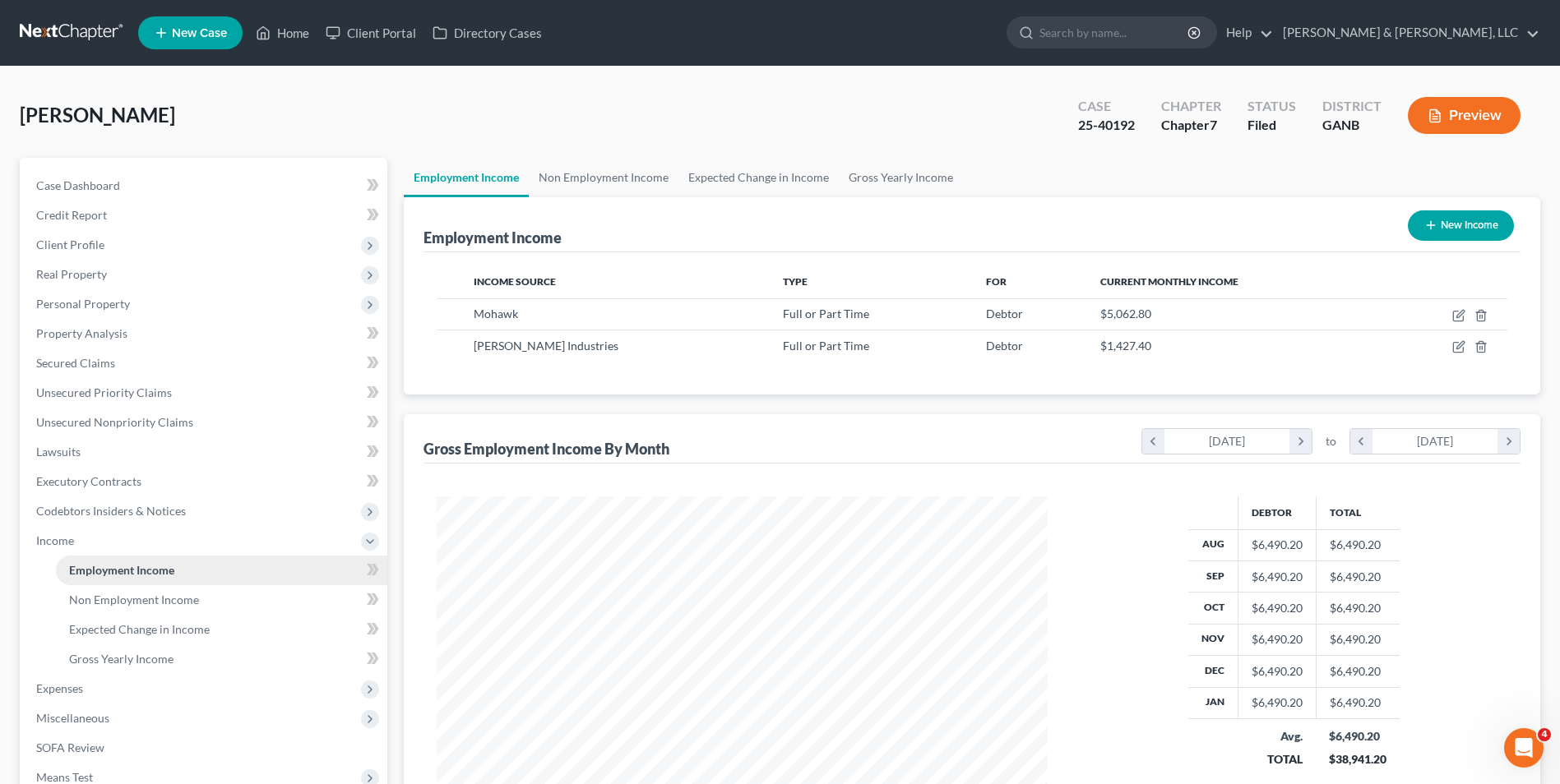
scroll to position [305, 642]
